Goal: Task Accomplishment & Management: Manage account settings

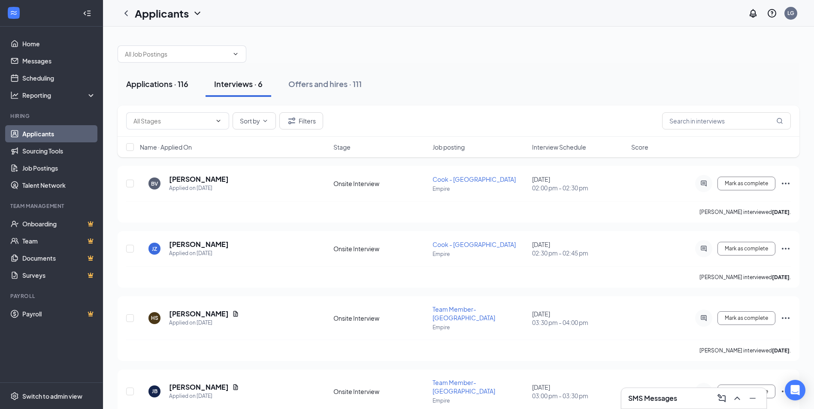
click at [145, 84] on div "Applications · 116" at bounding box center [157, 84] width 62 height 11
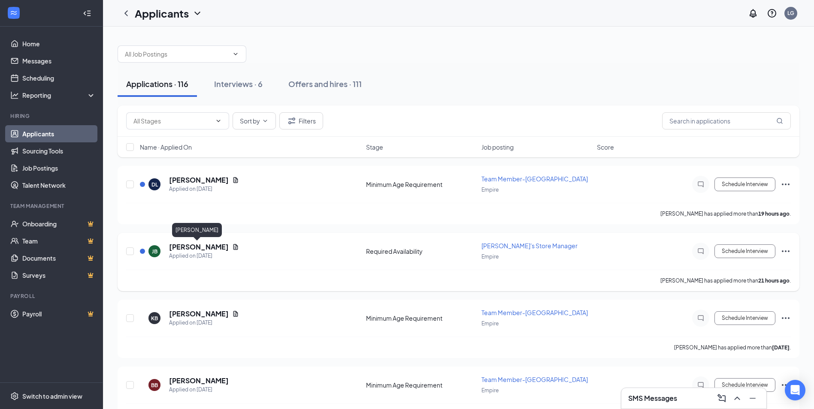
click at [175, 248] on h5 "[PERSON_NAME]" at bounding box center [199, 246] width 60 height 9
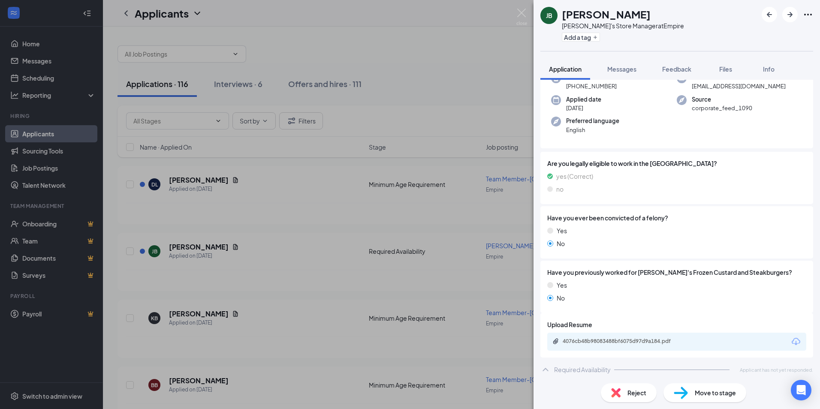
scroll to position [56, 0]
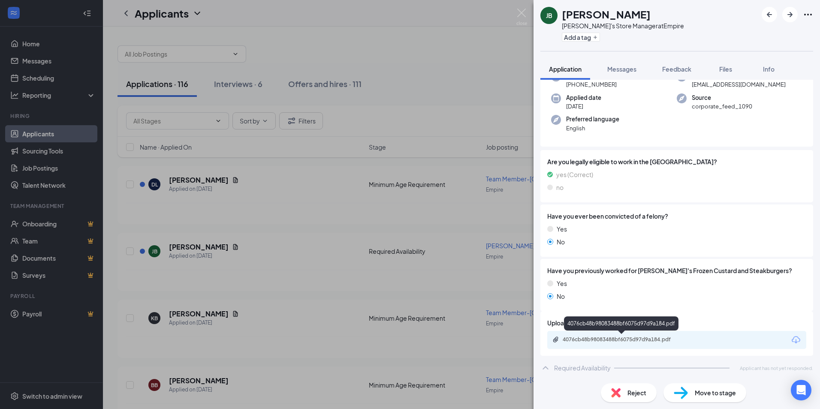
click at [601, 337] on div "4076cb48b98083488bf6075d97d9a184.pdf" at bounding box center [623, 339] width 120 height 7
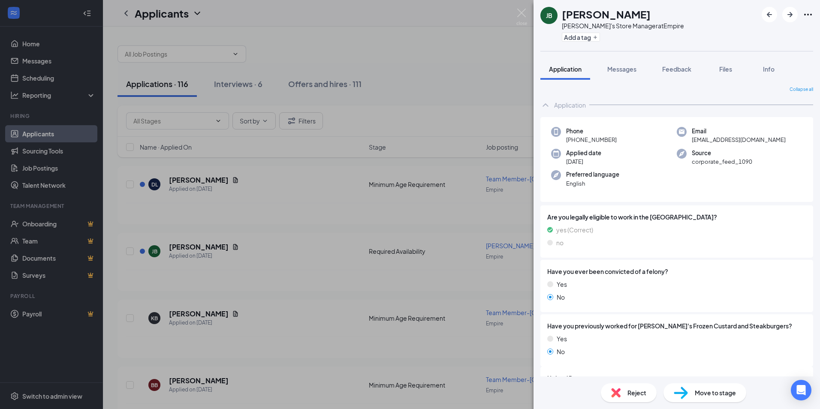
scroll to position [0, 0]
click at [521, 14] on img at bounding box center [522, 17] width 11 height 17
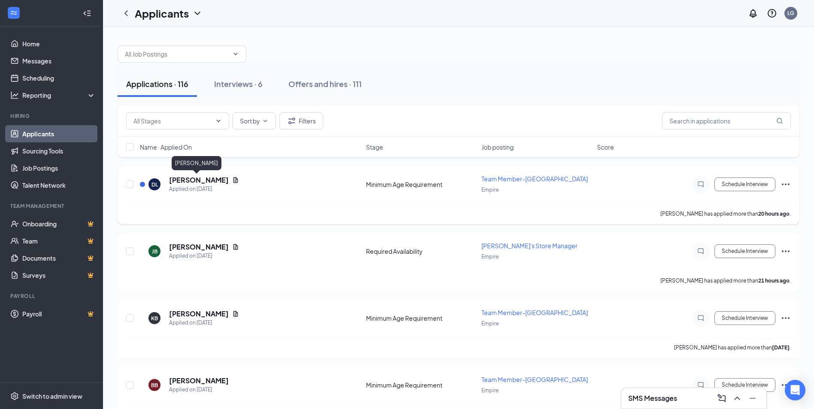
click at [185, 180] on h5 "[PERSON_NAME]" at bounding box center [199, 179] width 60 height 9
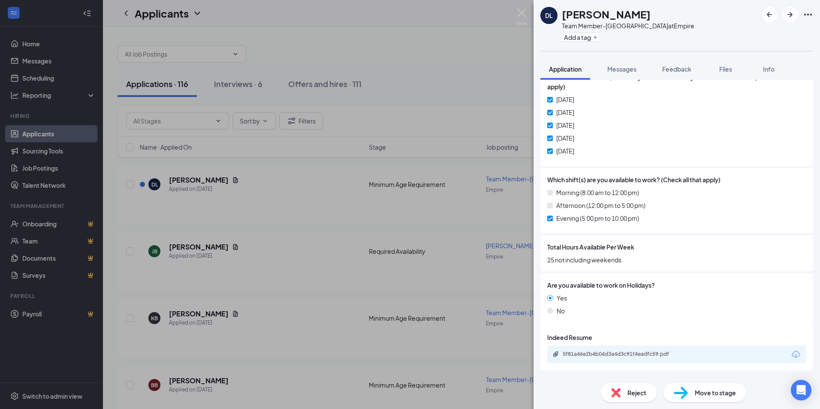
scroll to position [424, 0]
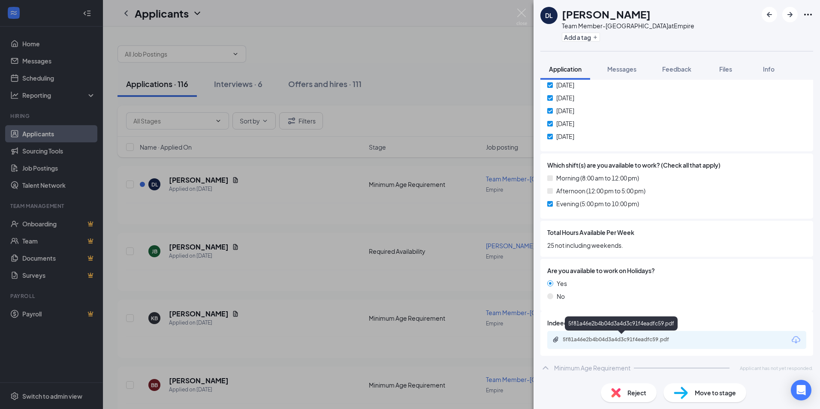
click at [597, 338] on div "5f81a46e2b4b04d3a4d3c91f4eadfc59.pdf" at bounding box center [623, 339] width 120 height 7
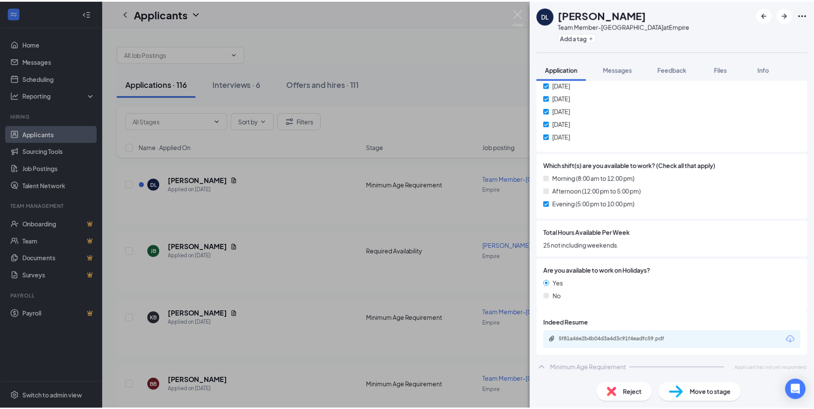
scroll to position [421, 0]
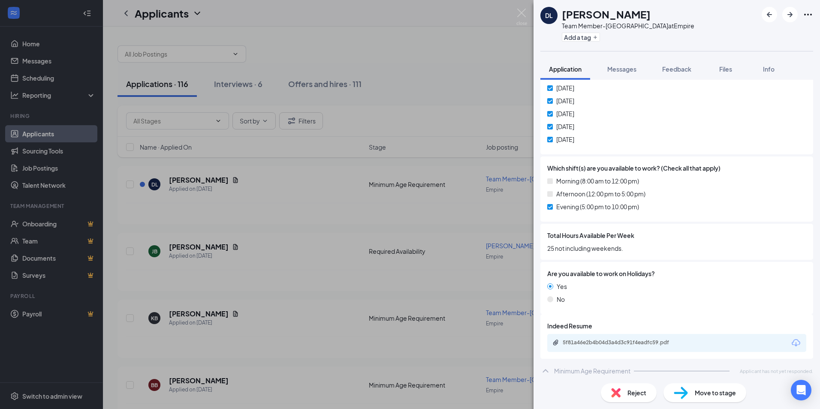
click at [513, 9] on div "DL [PERSON_NAME] Team Member-Empire Mall at Empire Add a tag Application Messag…" at bounding box center [410, 204] width 820 height 409
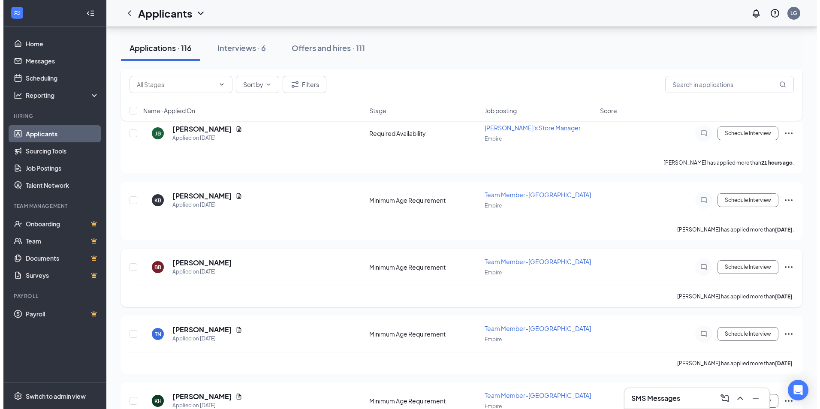
scroll to position [172, 0]
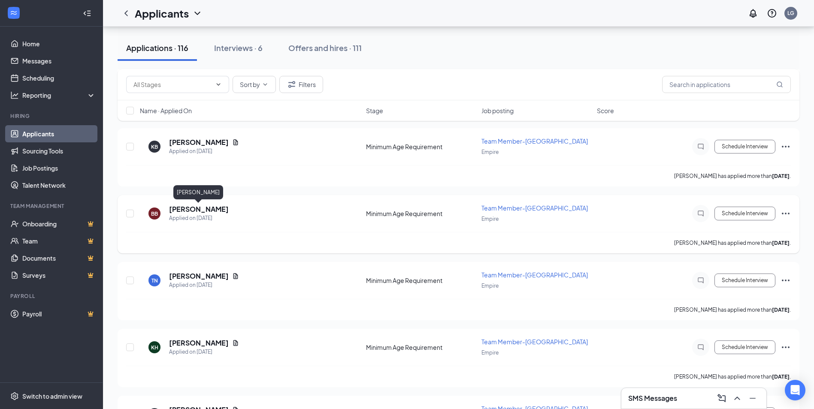
click at [177, 206] on h5 "[PERSON_NAME]" at bounding box center [199, 209] width 60 height 9
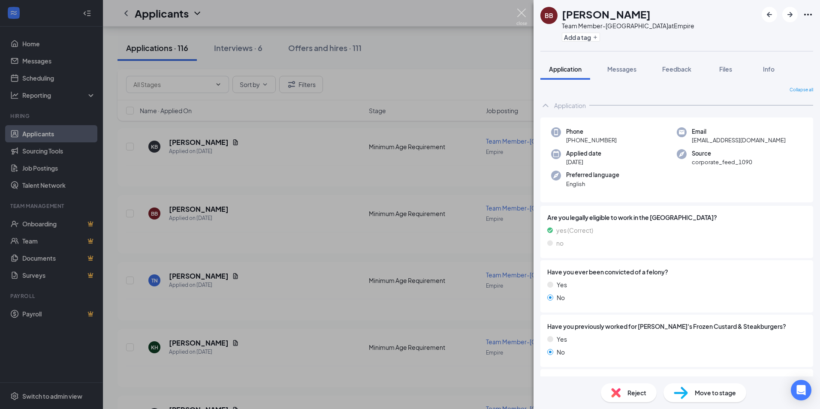
click at [518, 9] on img at bounding box center [522, 17] width 11 height 17
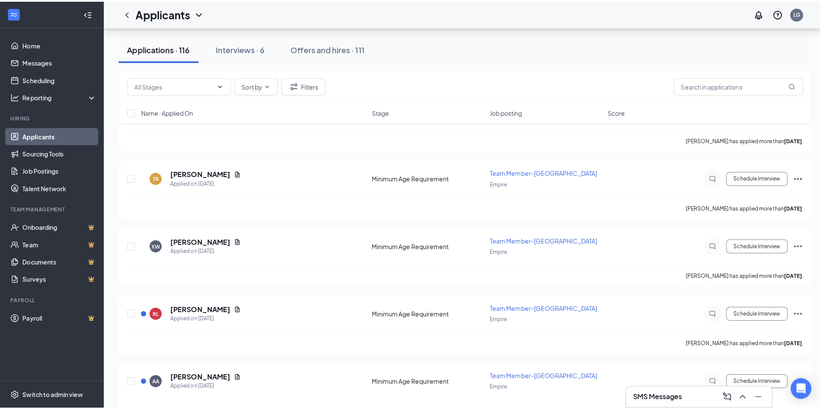
scroll to position [5462, 0]
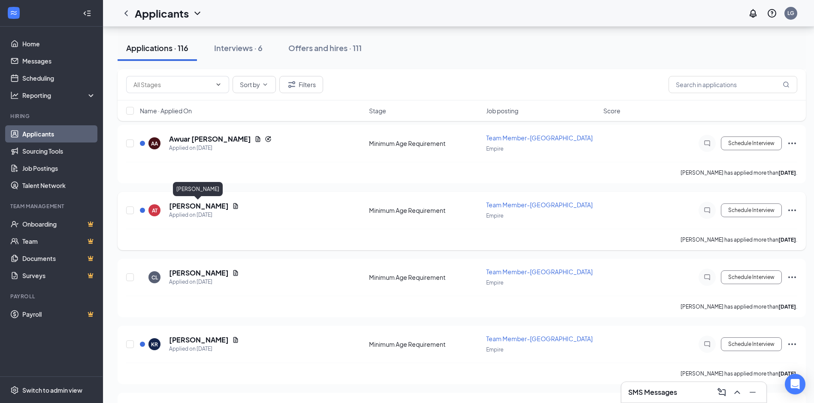
click at [181, 204] on h5 "[PERSON_NAME]" at bounding box center [199, 205] width 60 height 9
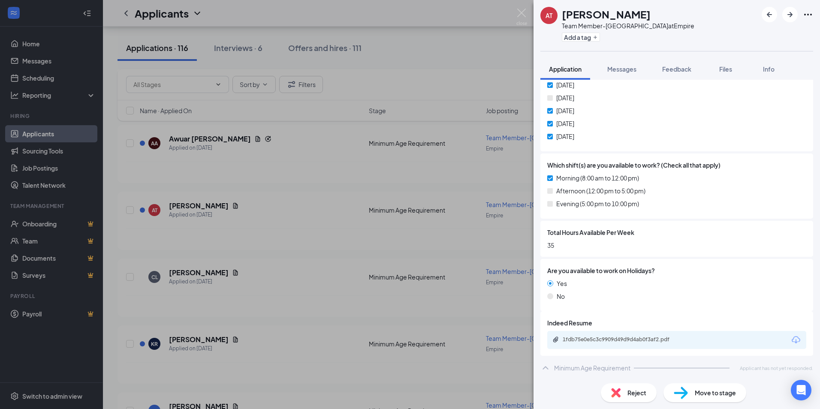
scroll to position [433, 0]
click at [613, 337] on div "1fdb75e0e5c3c9909d49d9d4ab0f3af2.pdf" at bounding box center [623, 339] width 120 height 7
